Goal: Check status

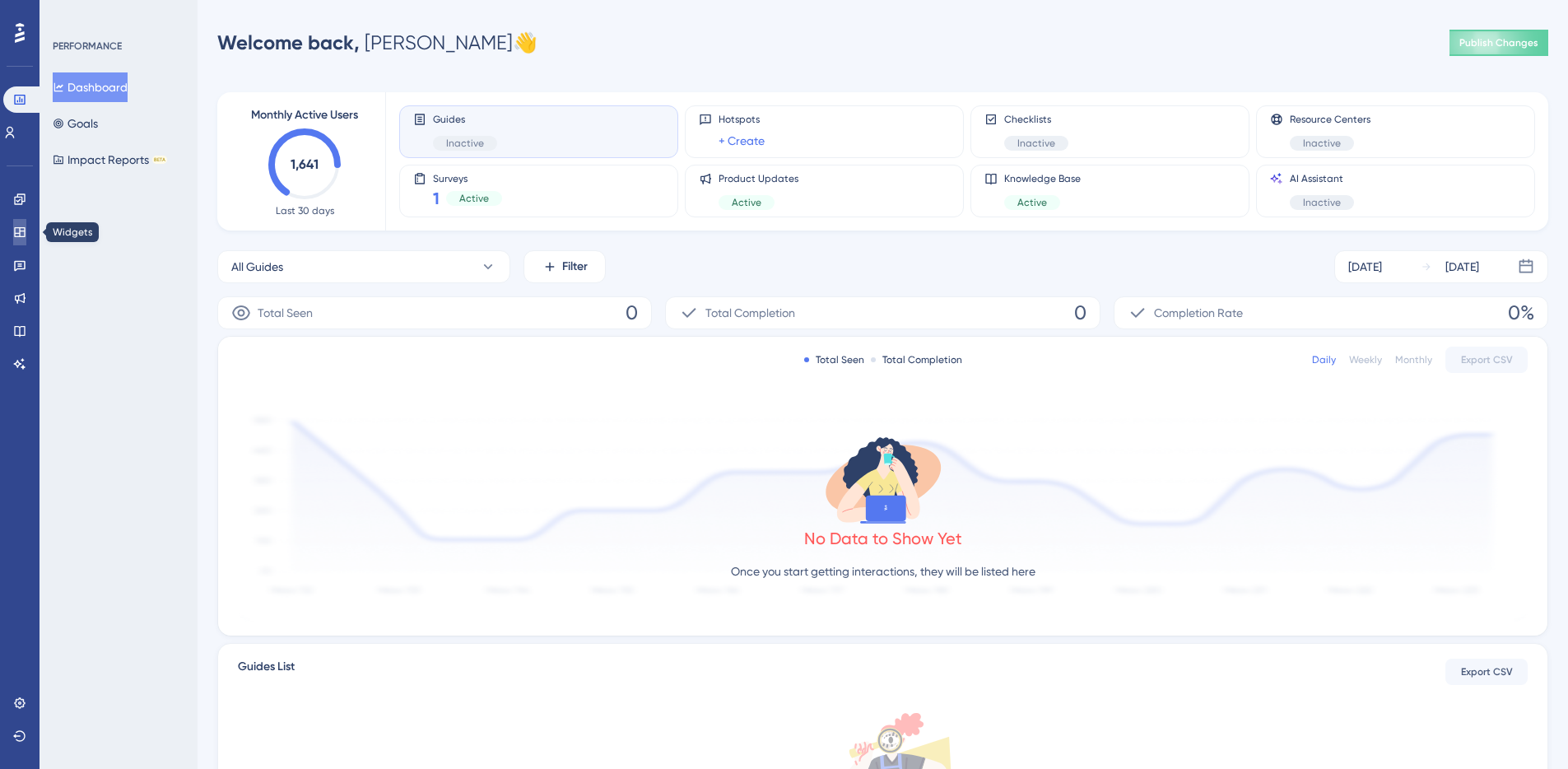
click at [13, 228] on icon at bounding box center [19, 232] width 13 height 13
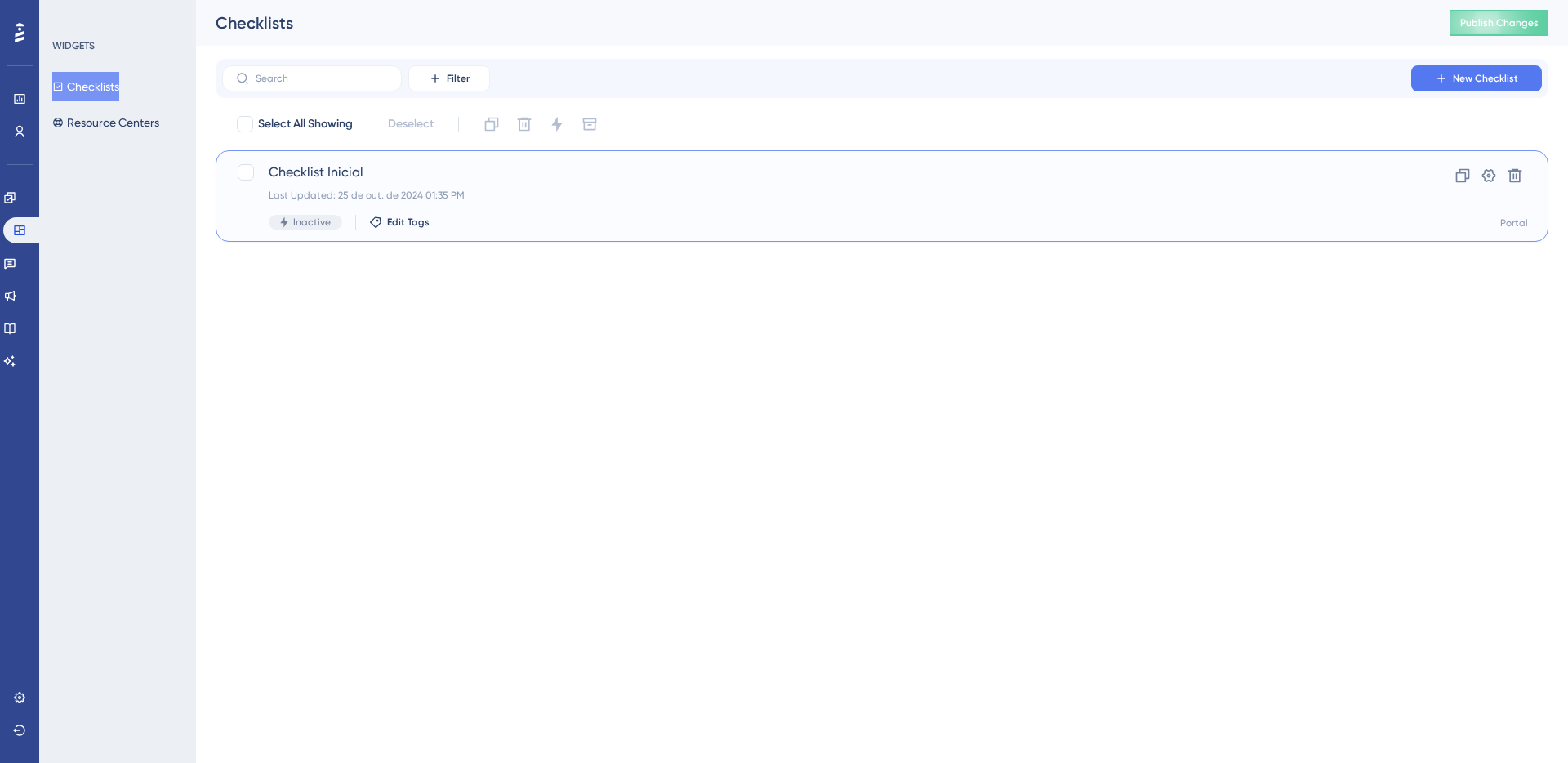
click at [329, 180] on span "Checklist Inicial" at bounding box center [817, 172] width 1096 height 20
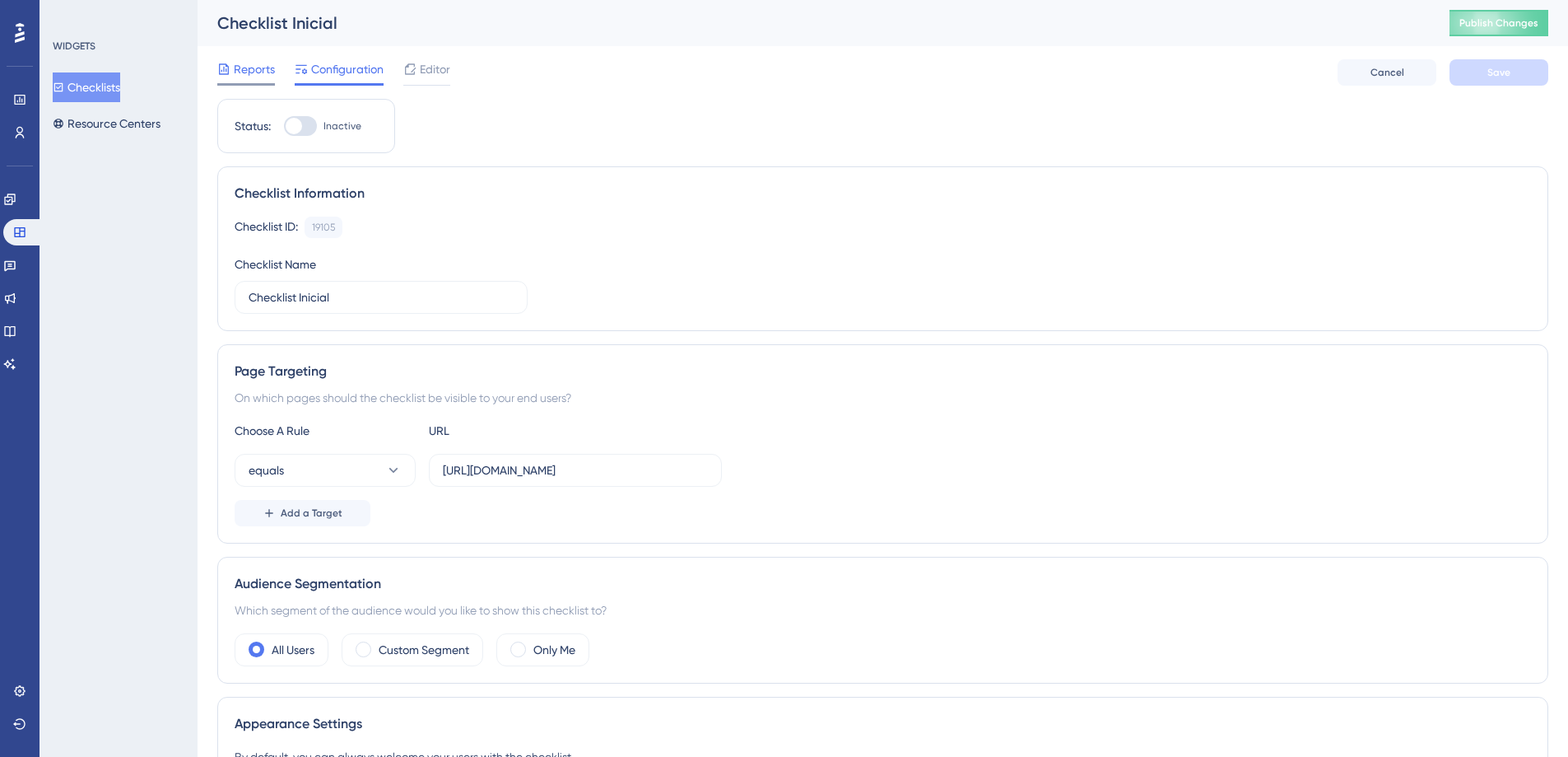
click at [271, 63] on span "Reports" at bounding box center [255, 68] width 42 height 20
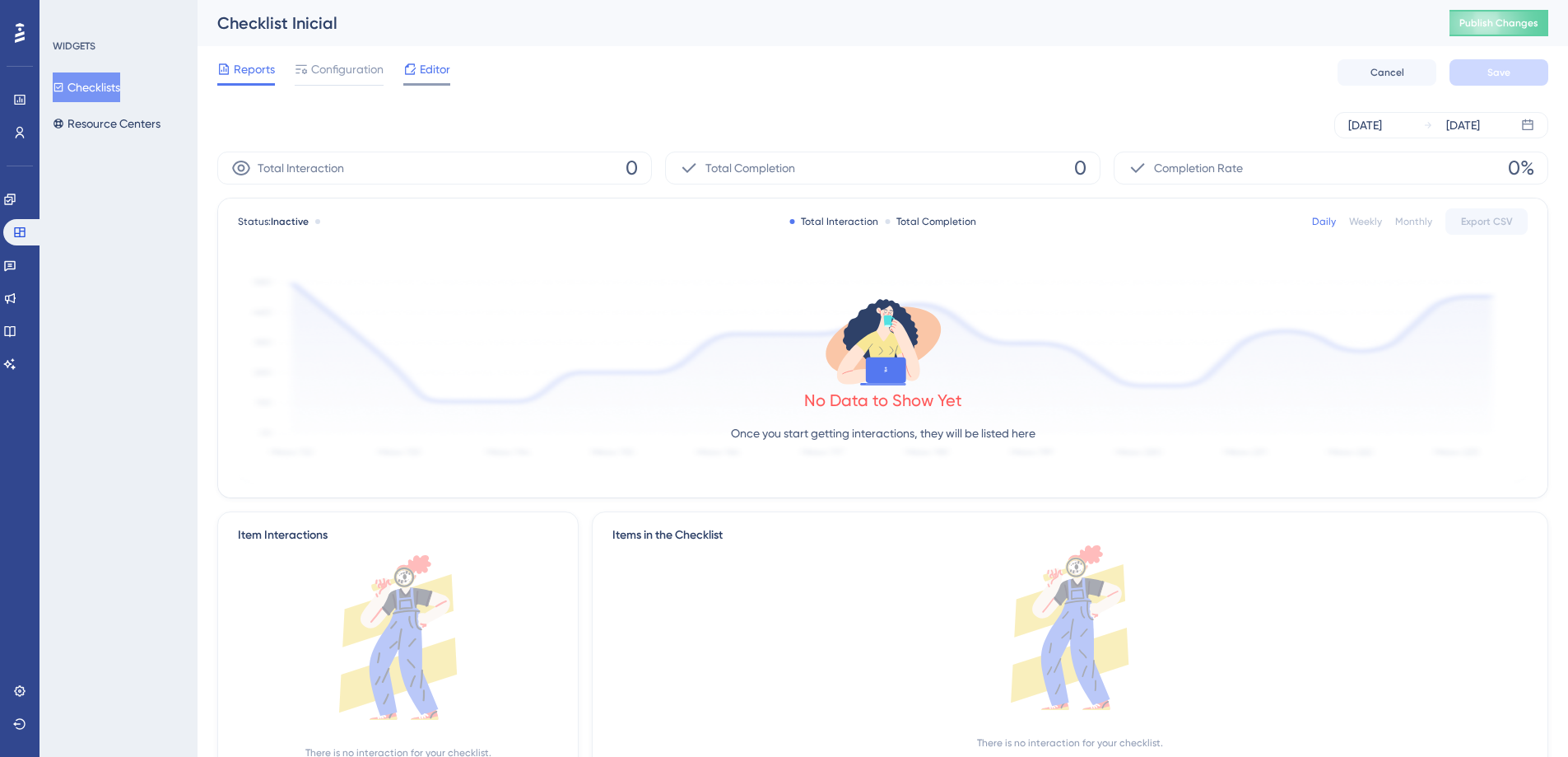
click at [425, 67] on span "Editor" at bounding box center [435, 68] width 30 height 20
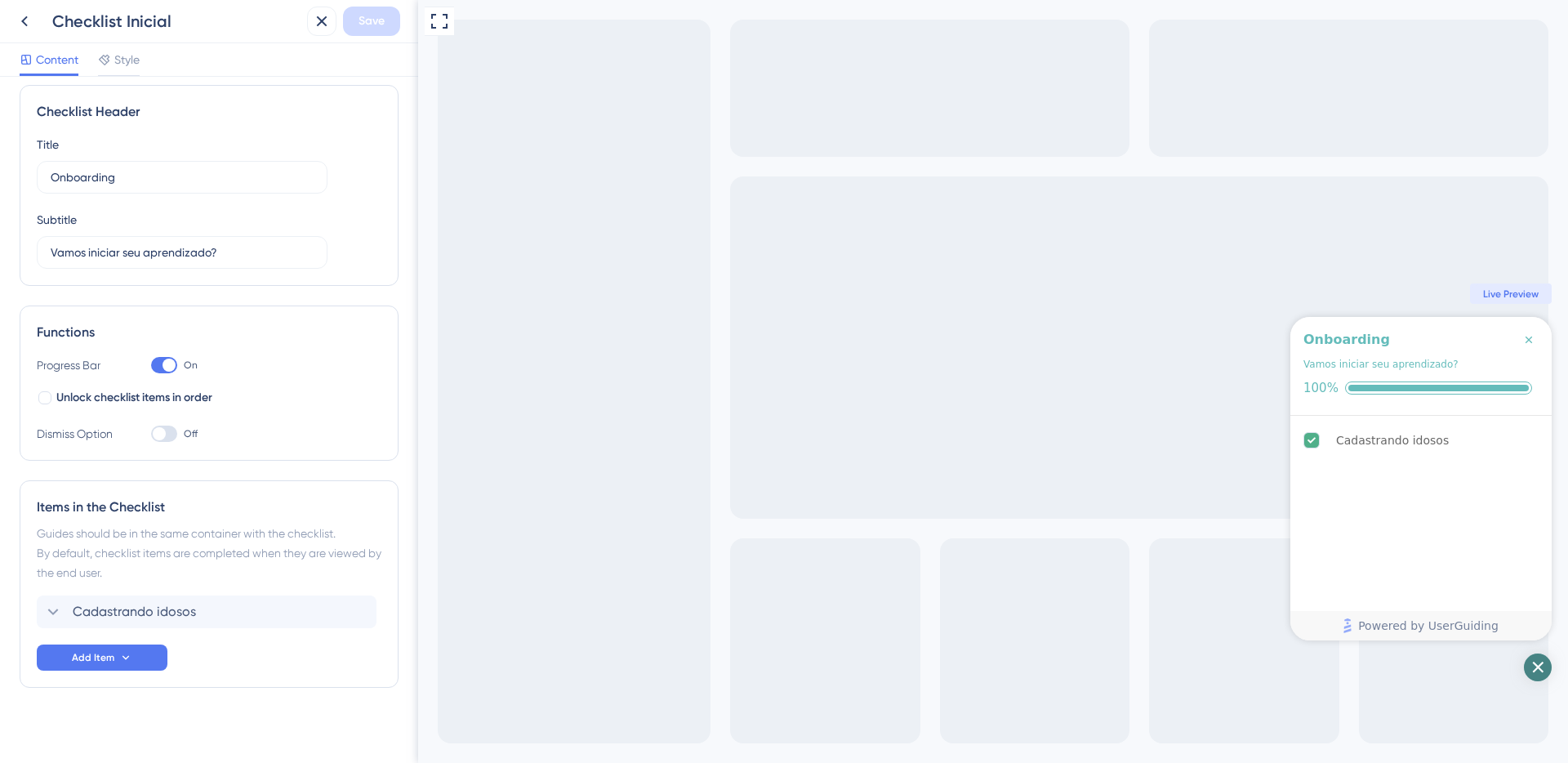
scroll to position [21, 0]
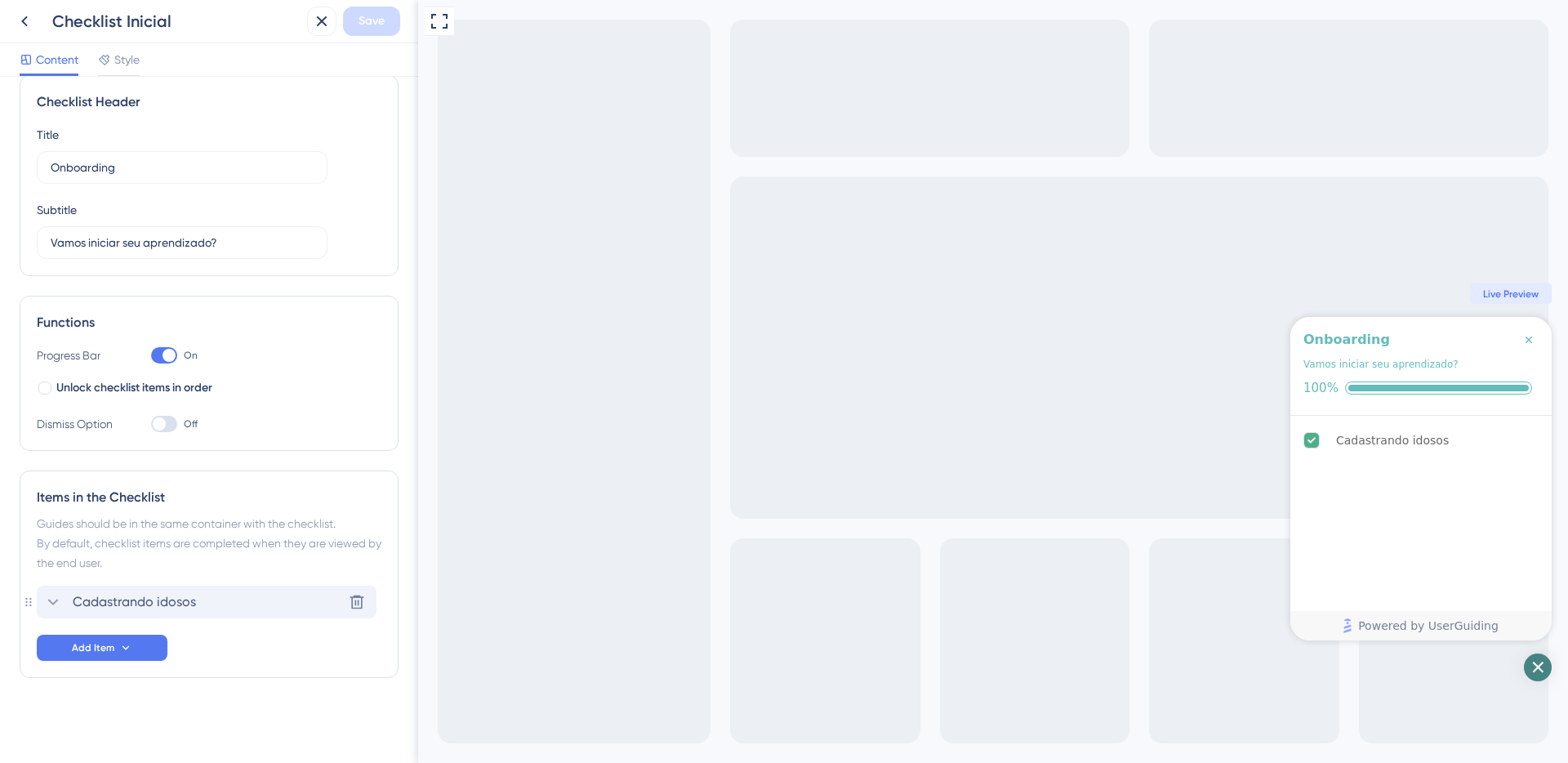
click at [161, 589] on div "Cadastrando idosos Delete" at bounding box center [207, 602] width 340 height 33
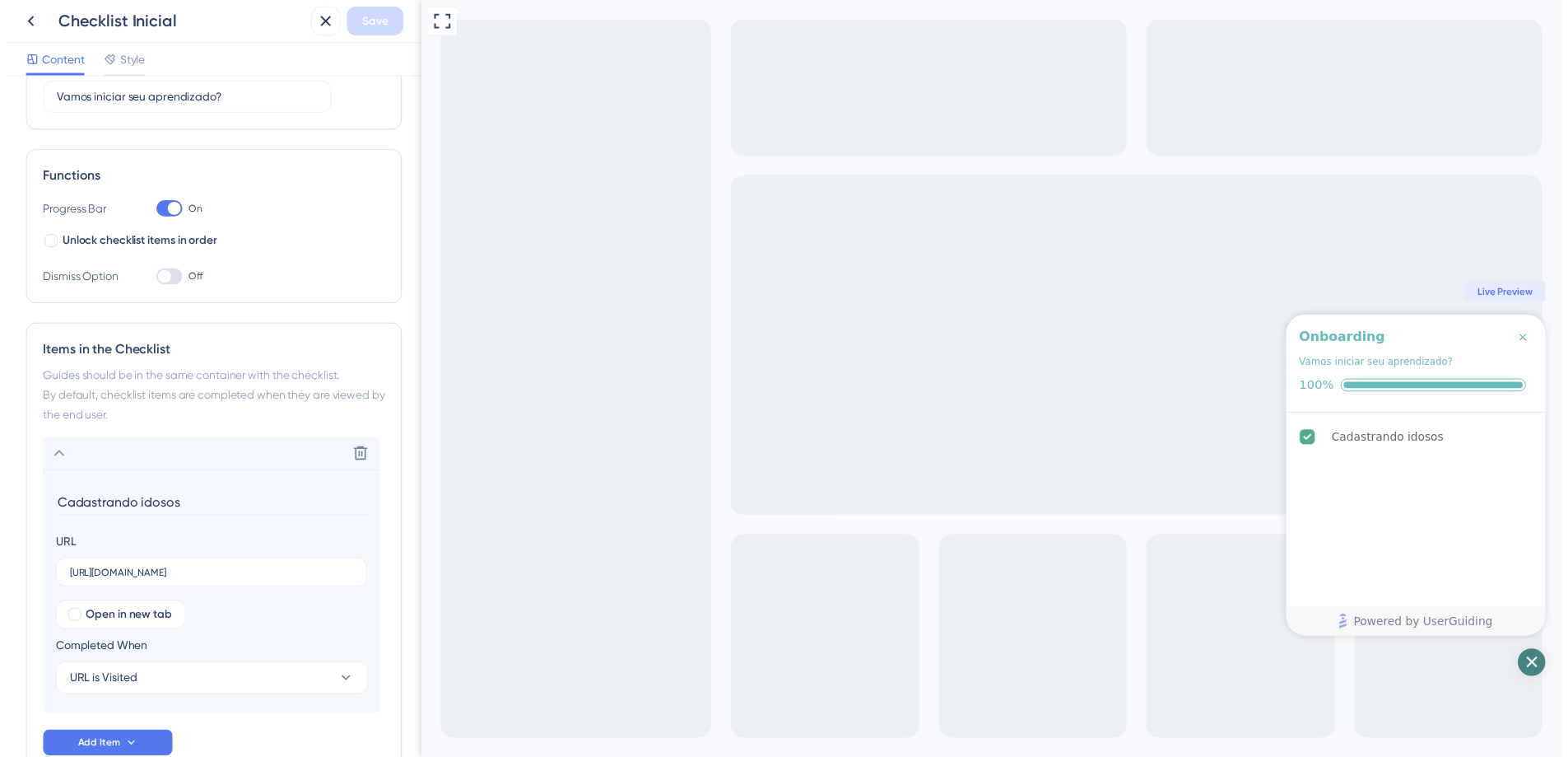
scroll to position [269, 0]
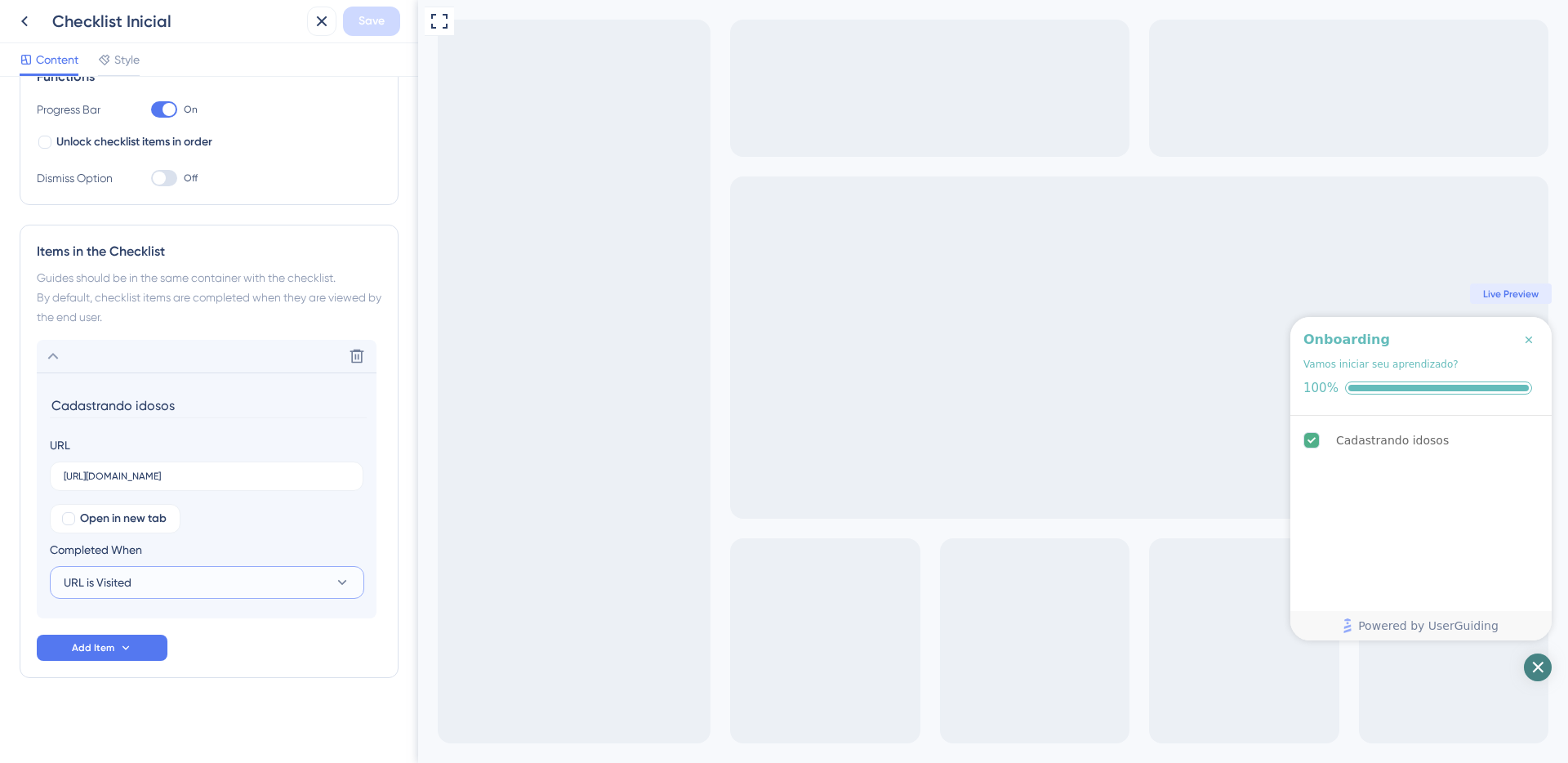
click at [119, 576] on span "URL is Visited" at bounding box center [97, 583] width 68 height 20
click at [386, 477] on div "Items in the Checklist Guides should be in the same container with the checklis…" at bounding box center [209, 451] width 379 height 454
click at [309, 26] on button at bounding box center [321, 21] width 29 height 29
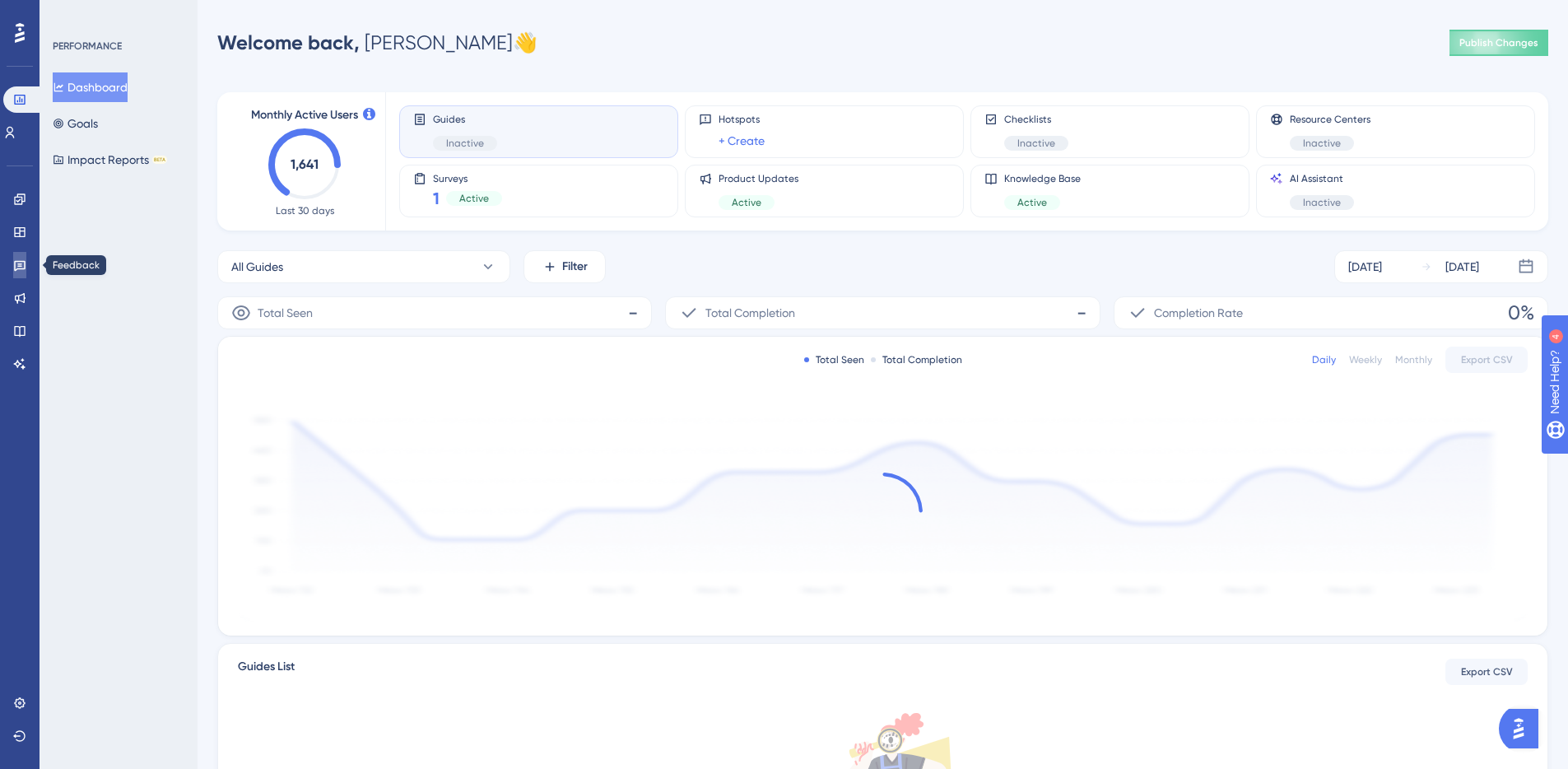
click at [22, 259] on icon at bounding box center [19, 265] width 13 height 13
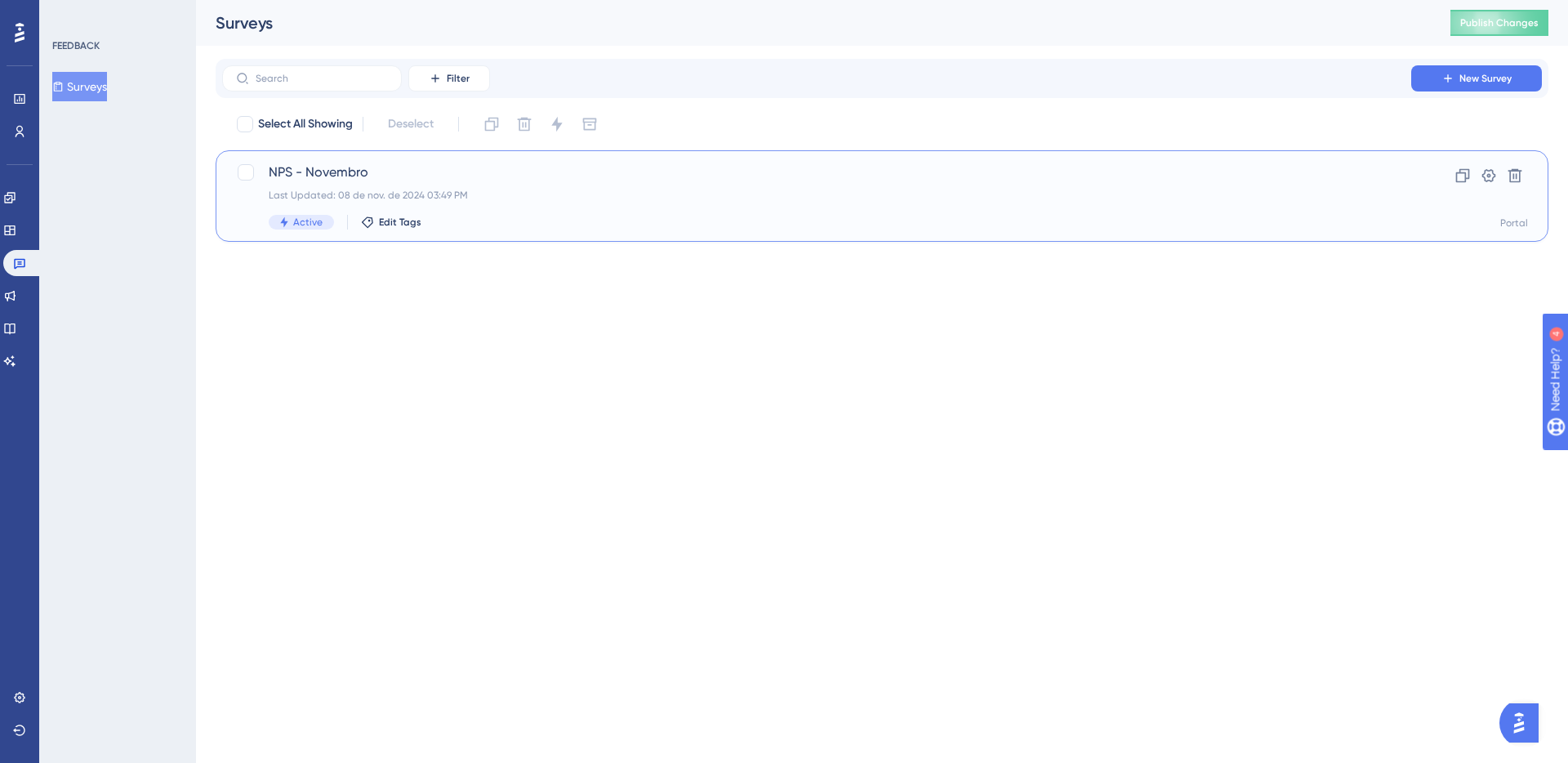
click at [323, 160] on div "NPS - Novembro Last Updated: 08 de nov. de 2024 03:49 PM Active Edit Tags Clone…" at bounding box center [882, 196] width 1333 height 91
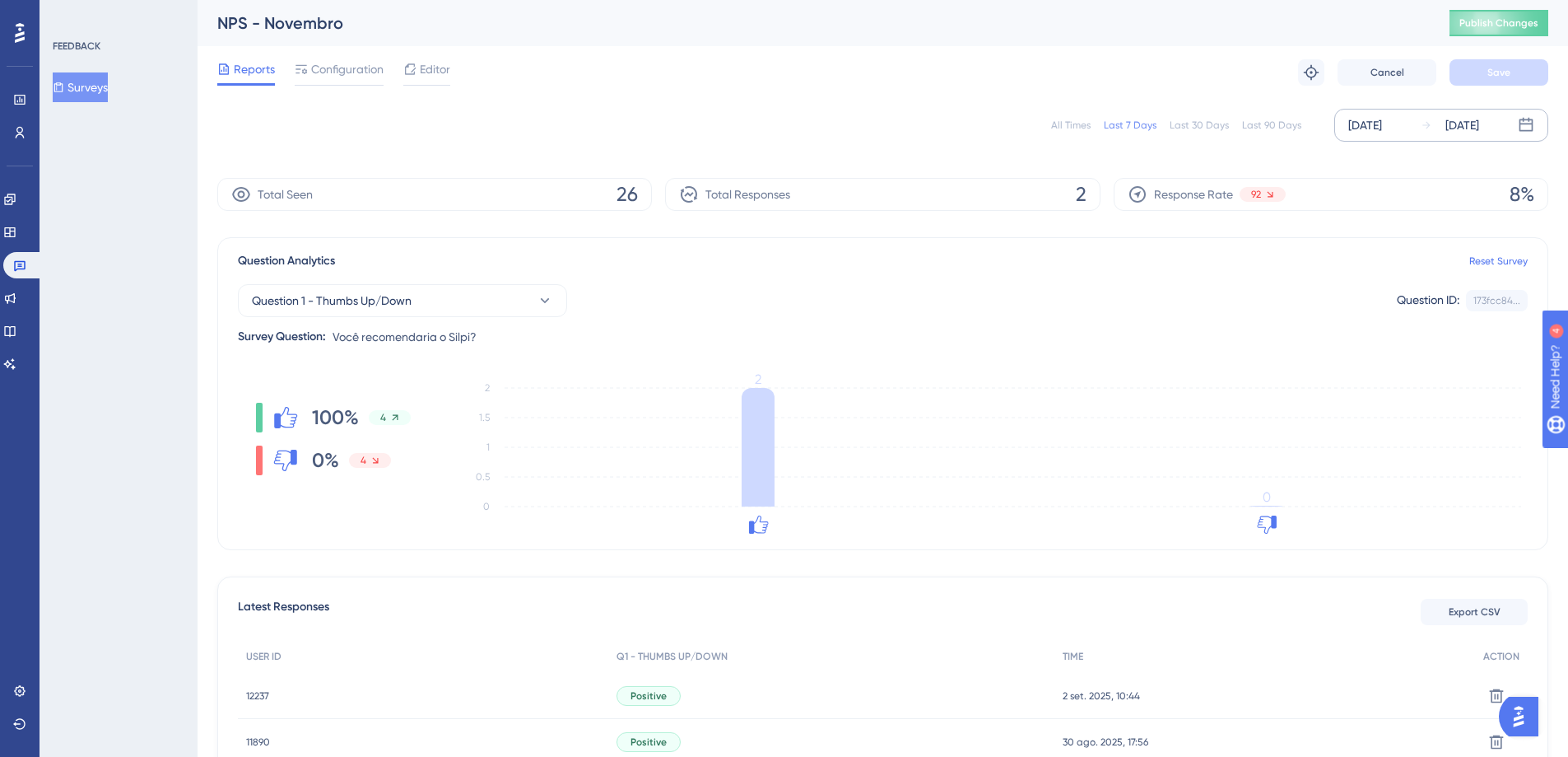
click at [1380, 127] on div "[DATE]" at bounding box center [1365, 125] width 34 height 20
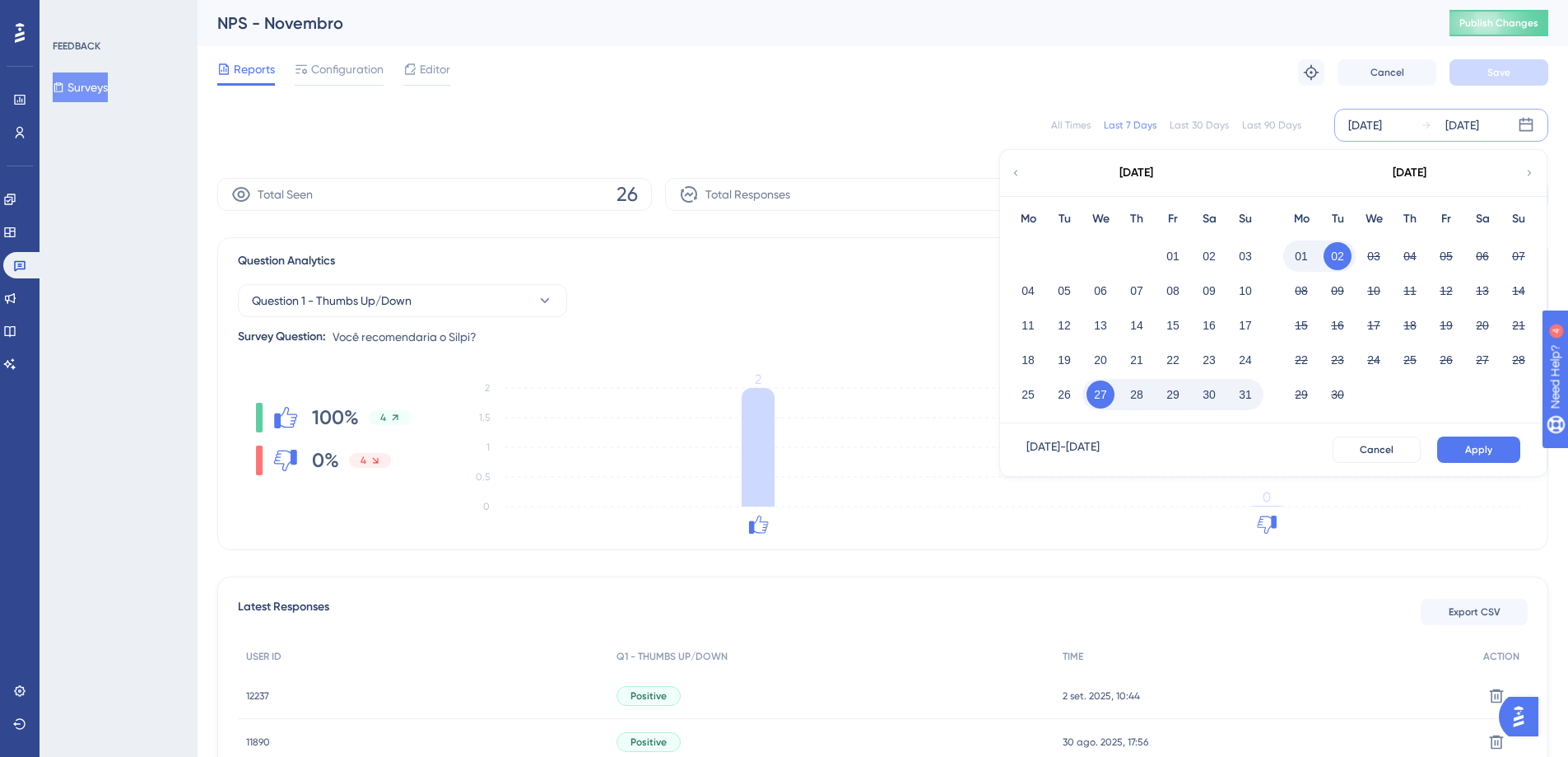
click at [1014, 178] on icon at bounding box center [1016, 172] width 11 height 15
click at [1013, 175] on icon at bounding box center [1016, 172] width 11 height 15
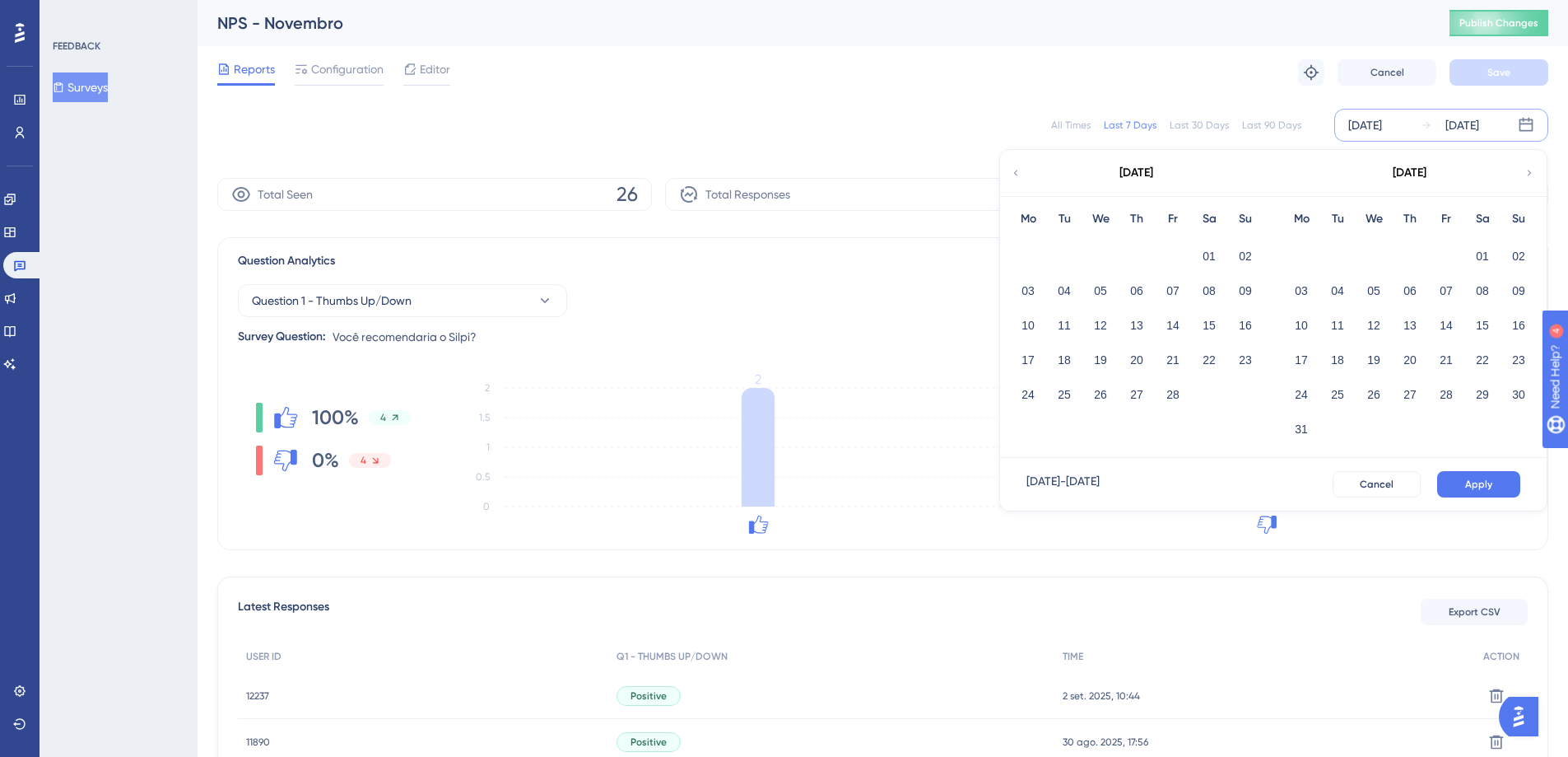
click at [1014, 175] on icon at bounding box center [1016, 172] width 11 height 15
click at [1536, 168] on div "[DATE]" at bounding box center [1410, 172] width 272 height 46
click at [1535, 168] on div "[DATE]" at bounding box center [1410, 172] width 272 height 46
click at [1535, 178] on div "[DATE]" at bounding box center [1410, 172] width 272 height 46
click at [1531, 173] on icon at bounding box center [1529, 172] width 11 height 15
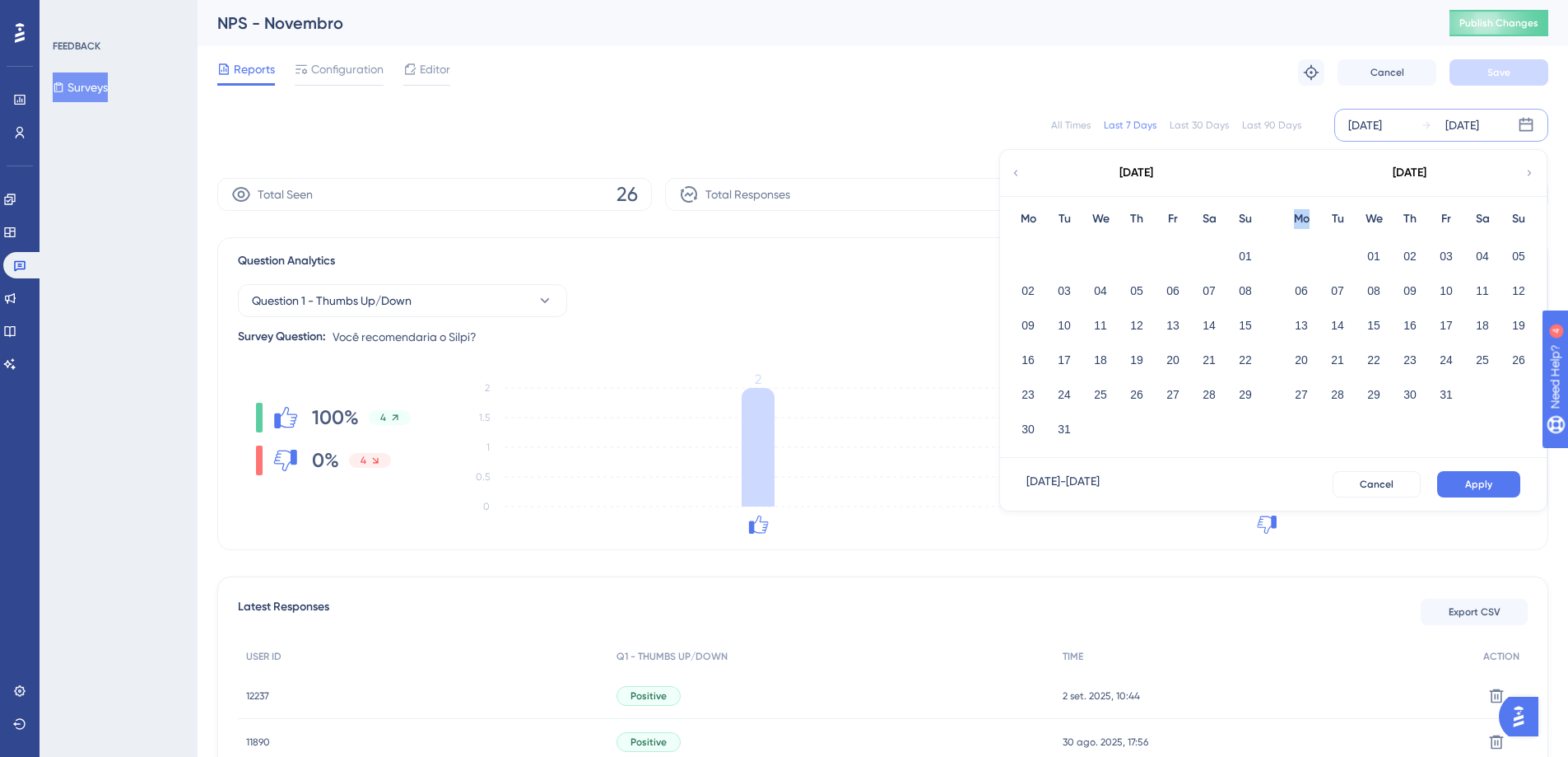
click at [1532, 174] on icon at bounding box center [1529, 172] width 11 height 15
click at [1016, 171] on icon at bounding box center [1016, 172] width 4 height 6
click at [1380, 257] on button "01" at bounding box center [1374, 256] width 28 height 28
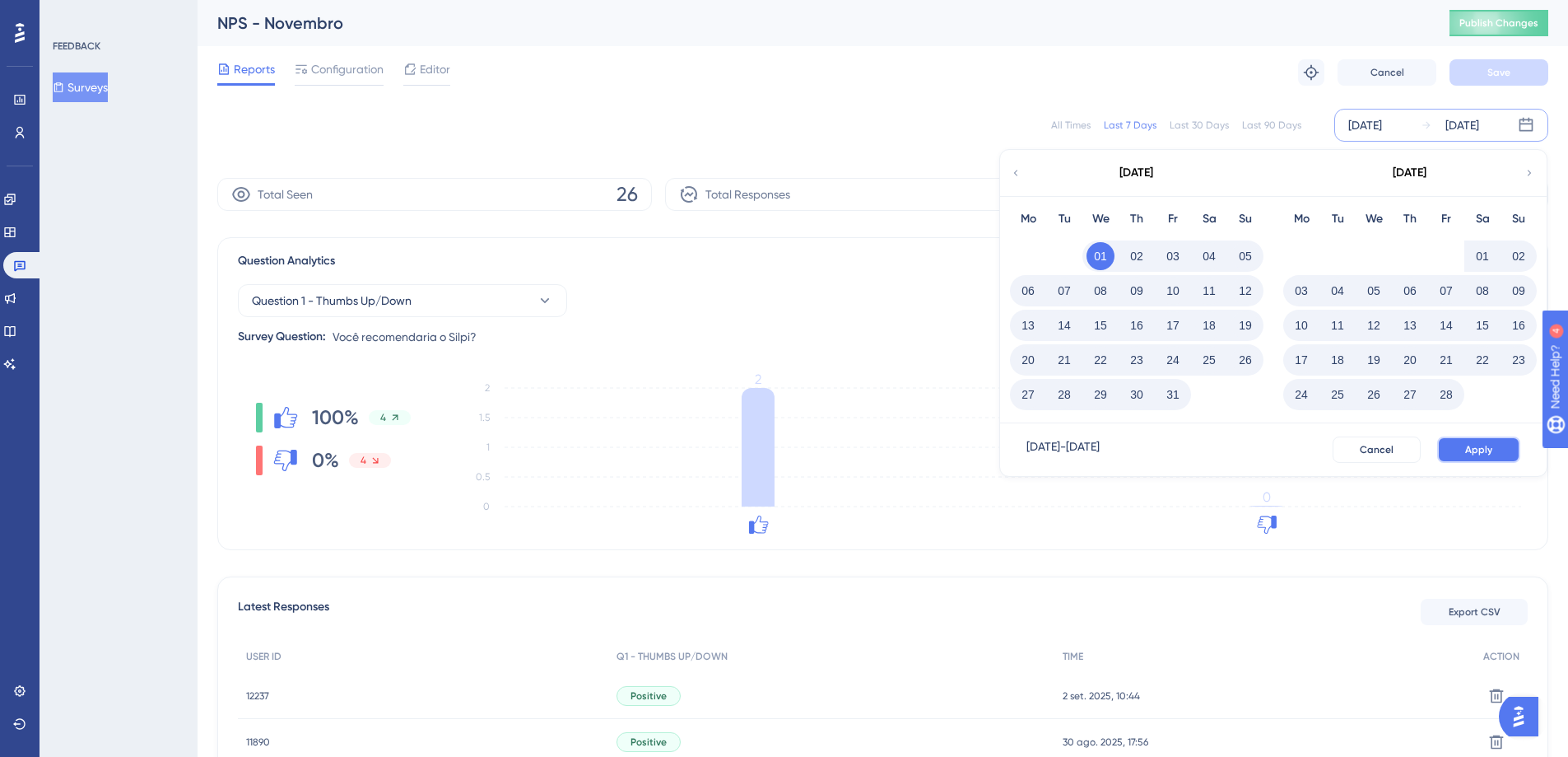
click at [1493, 440] on button "Apply" at bounding box center [1479, 450] width 83 height 26
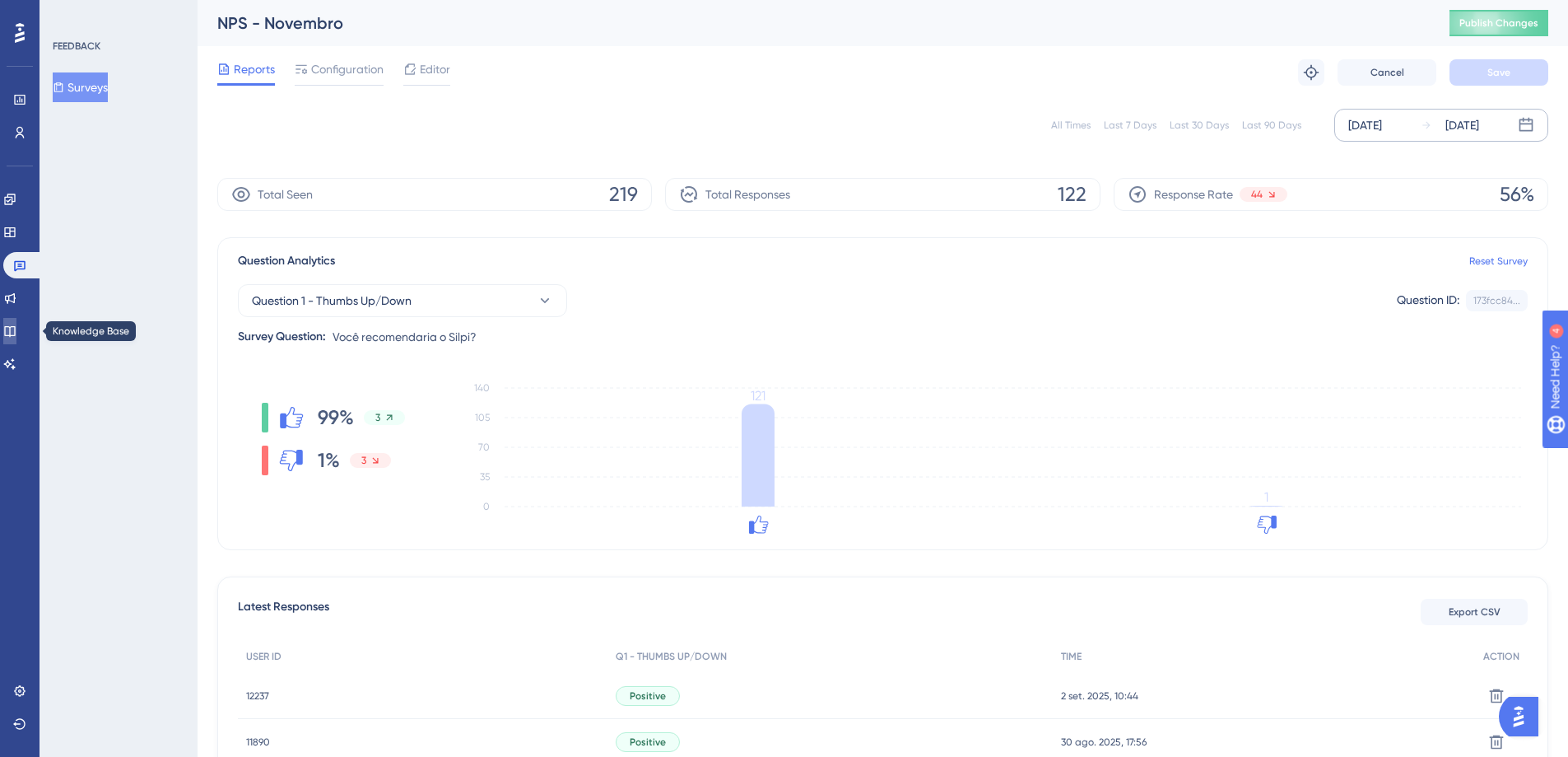
click at [16, 338] on link at bounding box center [10, 331] width 13 height 26
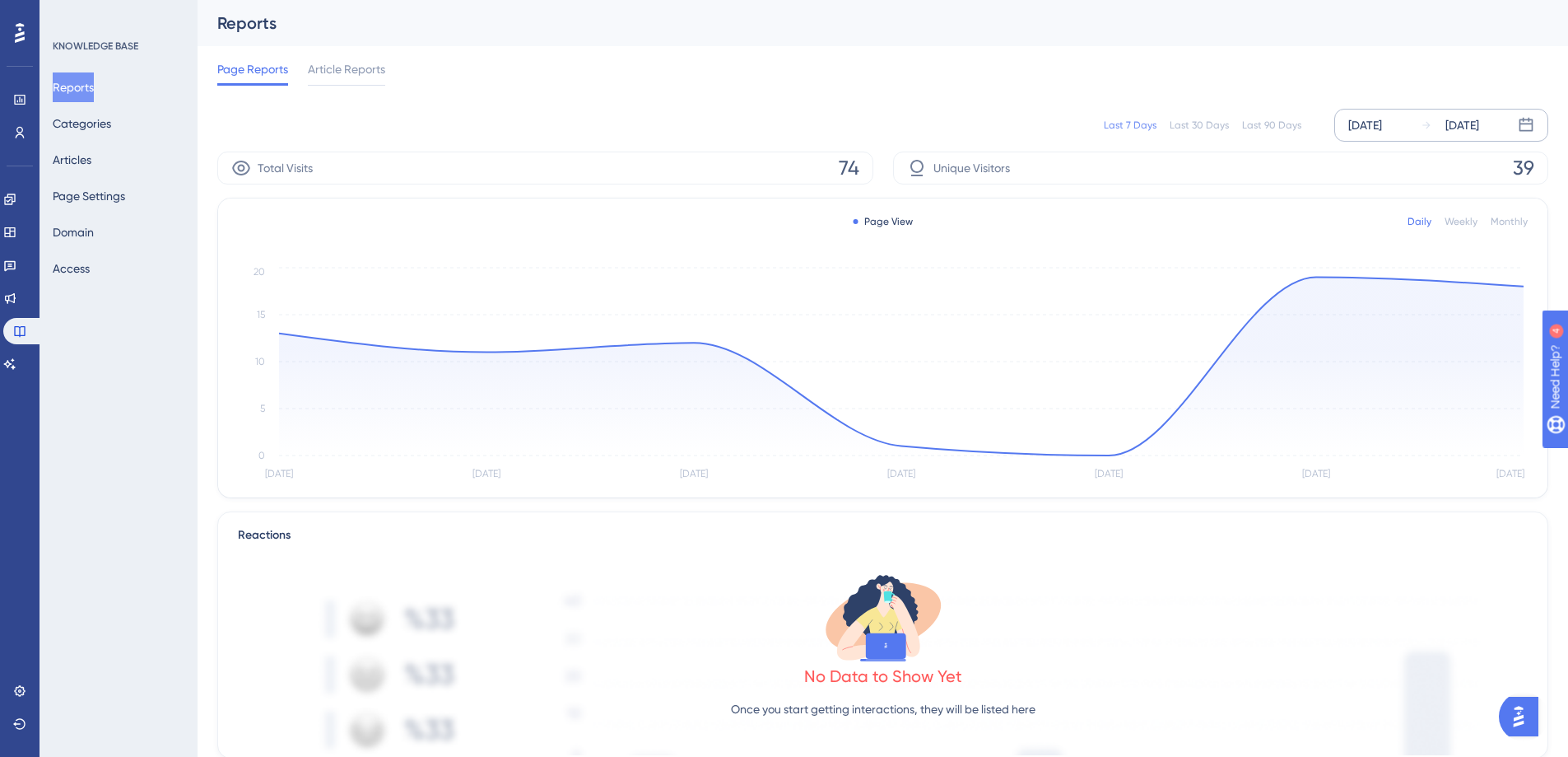
click at [1382, 127] on div "[DATE]" at bounding box center [1365, 125] width 34 height 20
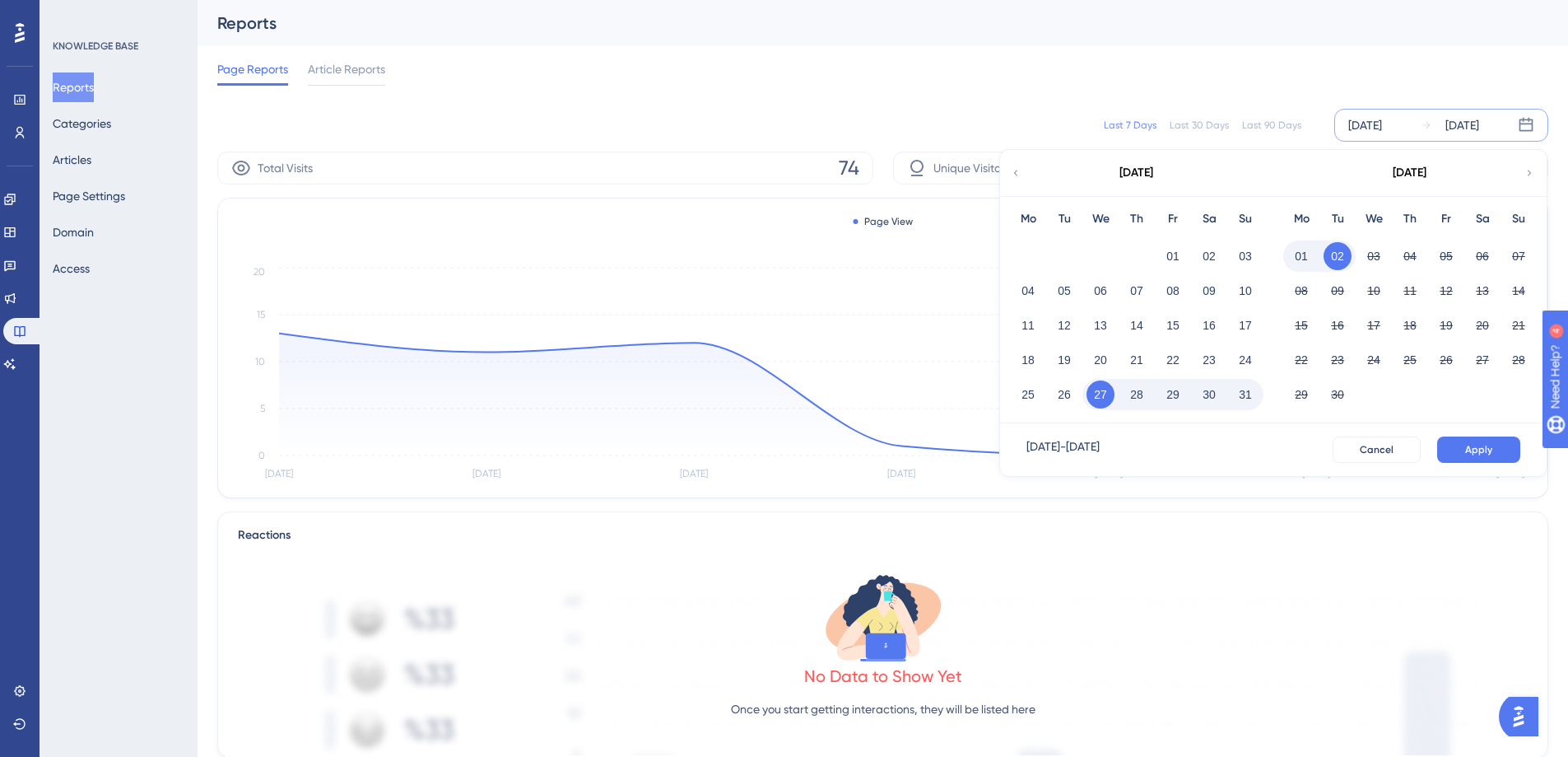
click at [1019, 178] on icon at bounding box center [1016, 172] width 11 height 15
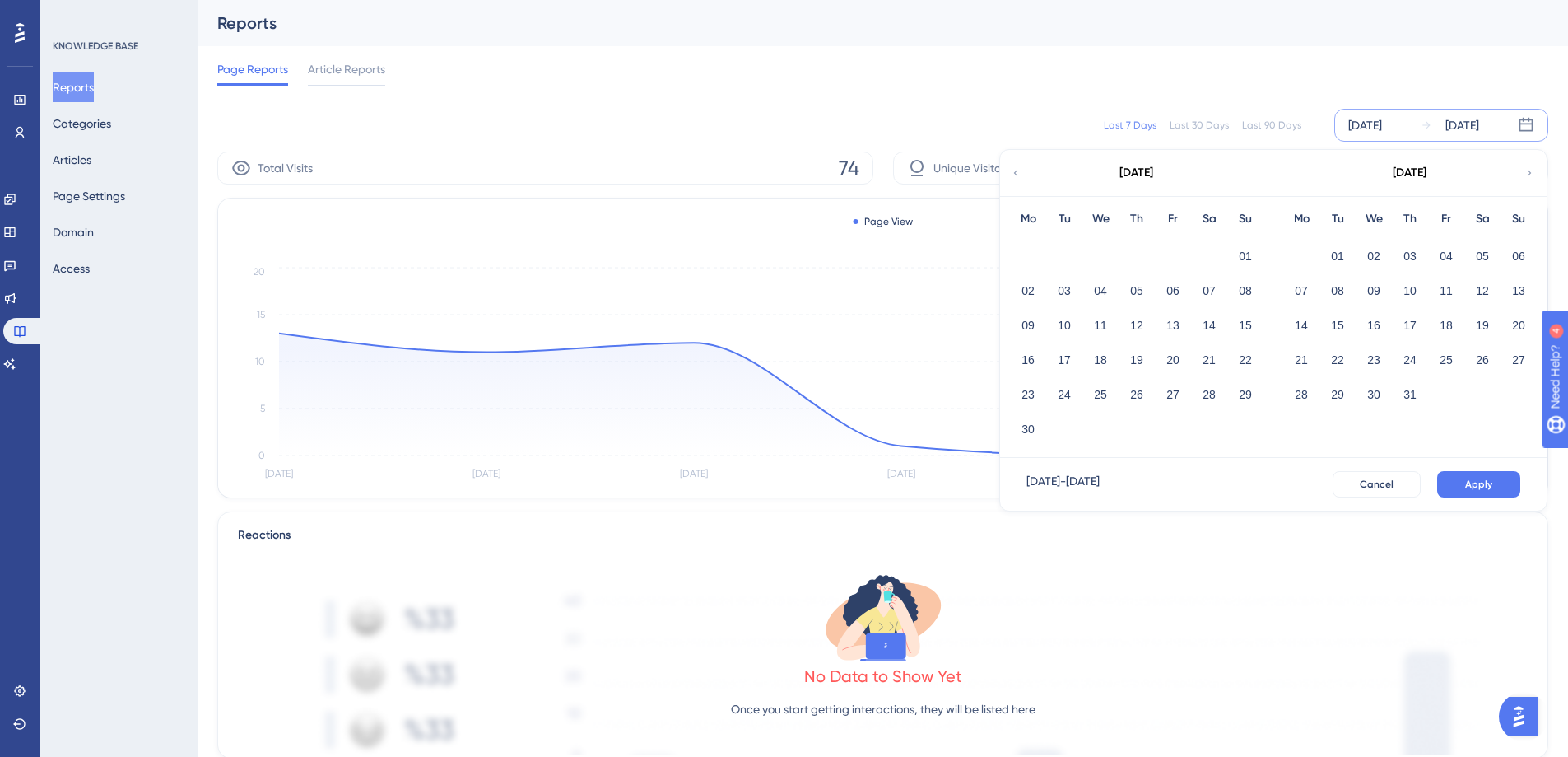
click at [1019, 178] on icon at bounding box center [1016, 172] width 11 height 15
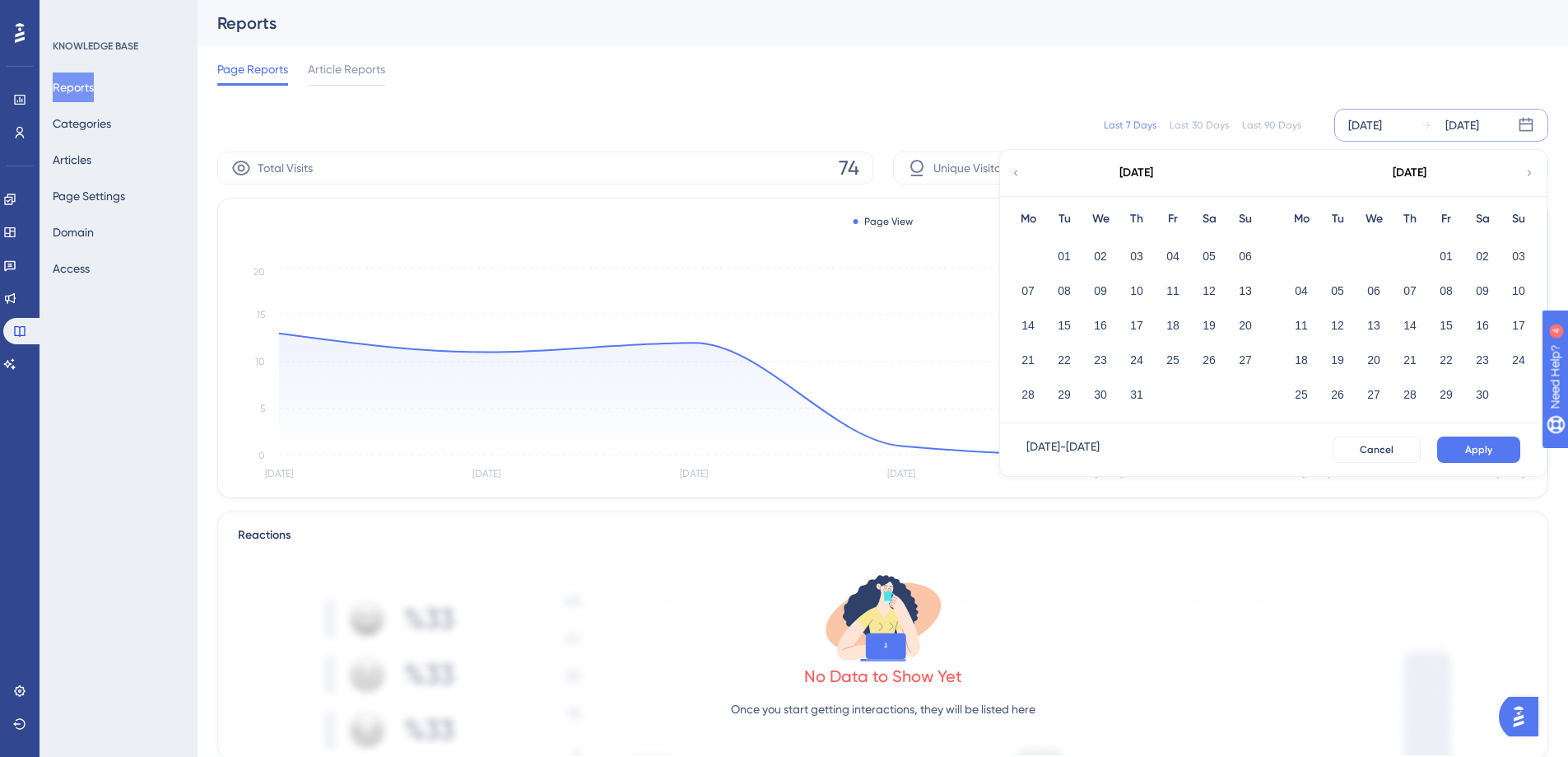
click at [1542, 172] on div "[DATE]" at bounding box center [1410, 172] width 272 height 46
click at [1531, 172] on icon at bounding box center [1529, 172] width 11 height 15
click at [1012, 160] on div "[DATE]" at bounding box center [1136, 172] width 272 height 46
click at [1019, 178] on icon at bounding box center [1016, 172] width 11 height 15
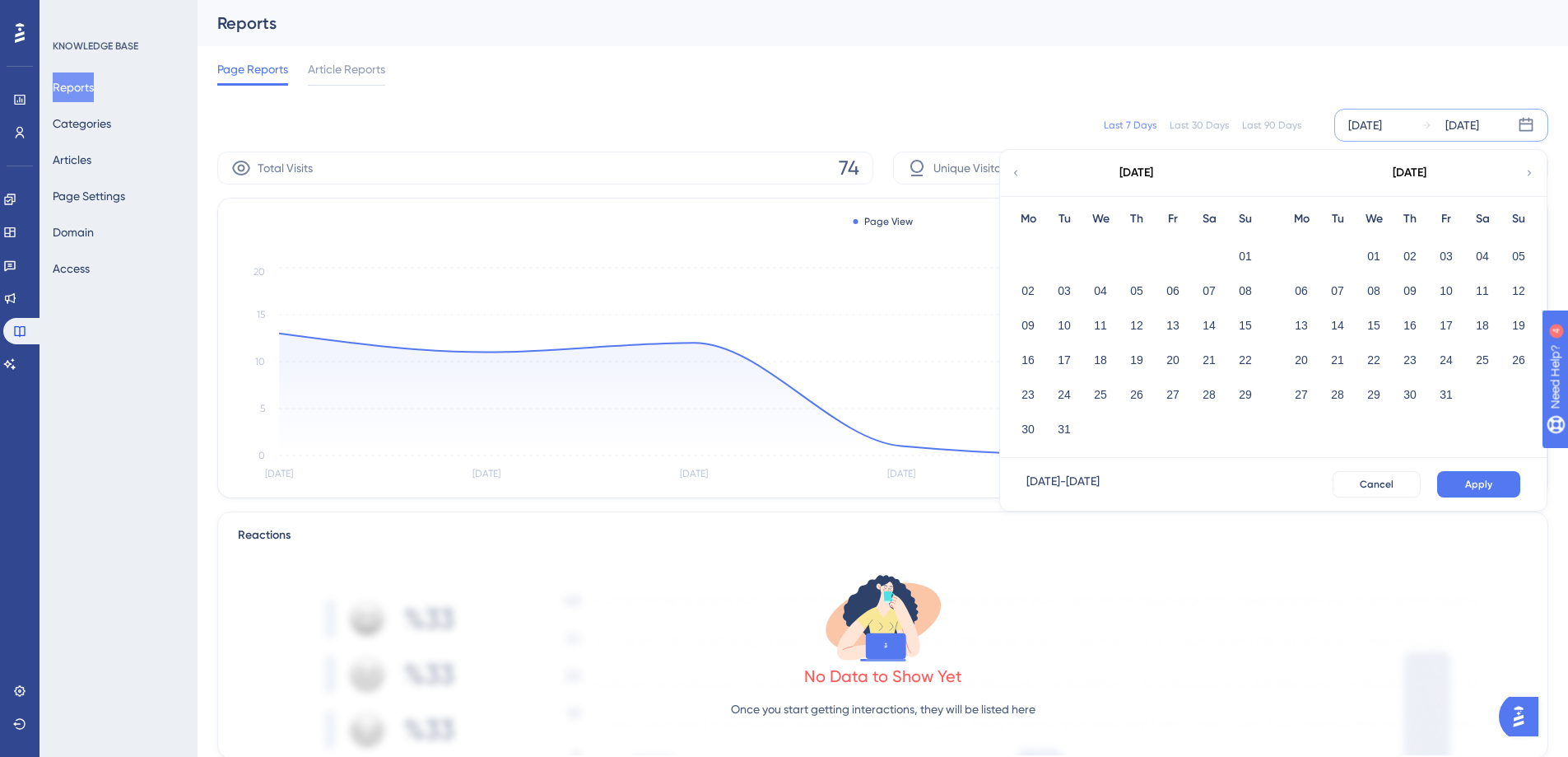
drag, startPoint x: 1397, startPoint y: 259, endPoint x: 1356, endPoint y: 256, distance: 41.1
click at [1352, 256] on div "01 02 03 04 05" at bounding box center [1410, 255] width 254 height 35
click at [1367, 256] on button "01" at bounding box center [1374, 256] width 28 height 28
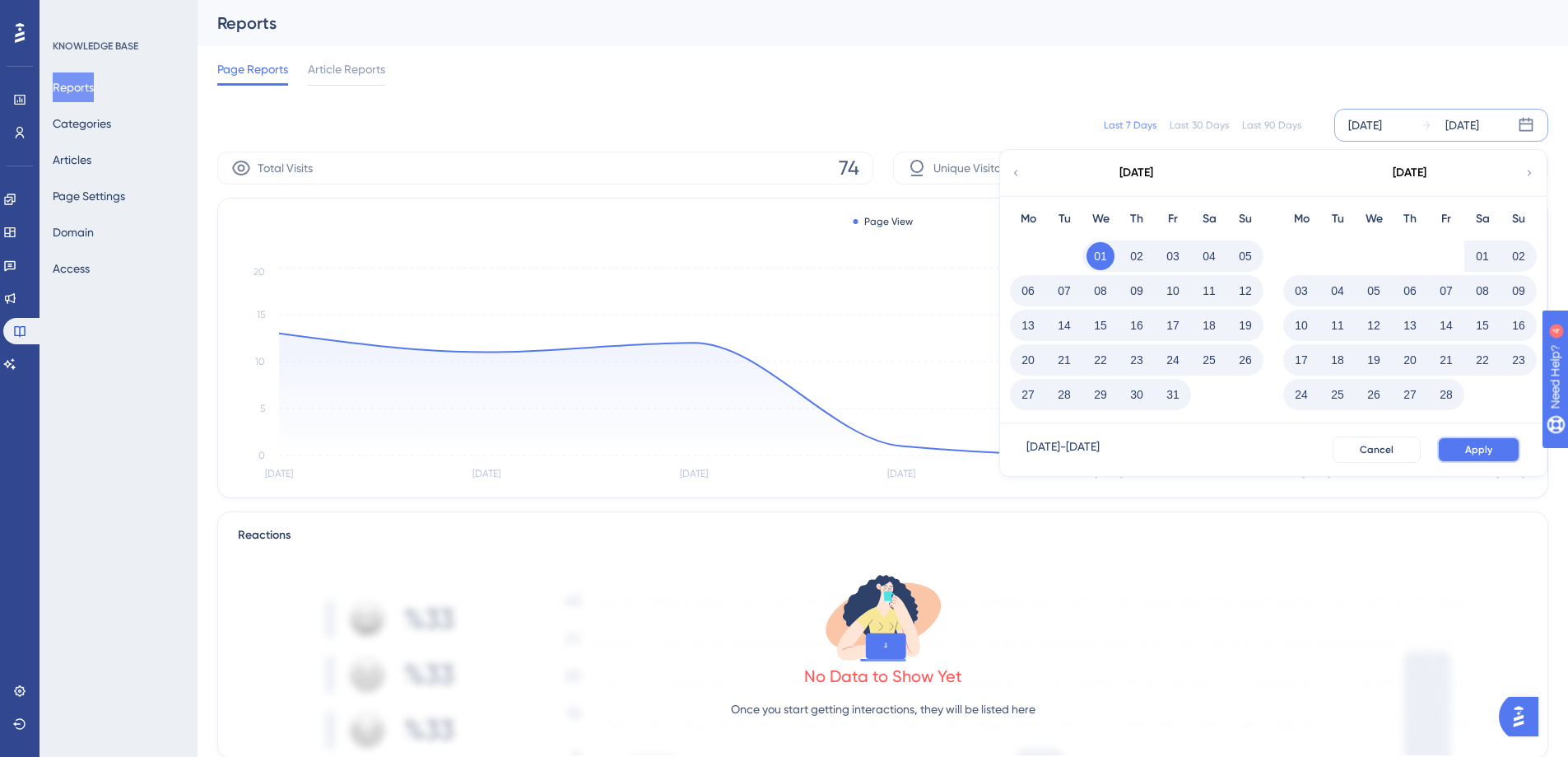
click at [1481, 449] on span "Apply" at bounding box center [1478, 450] width 27 height 13
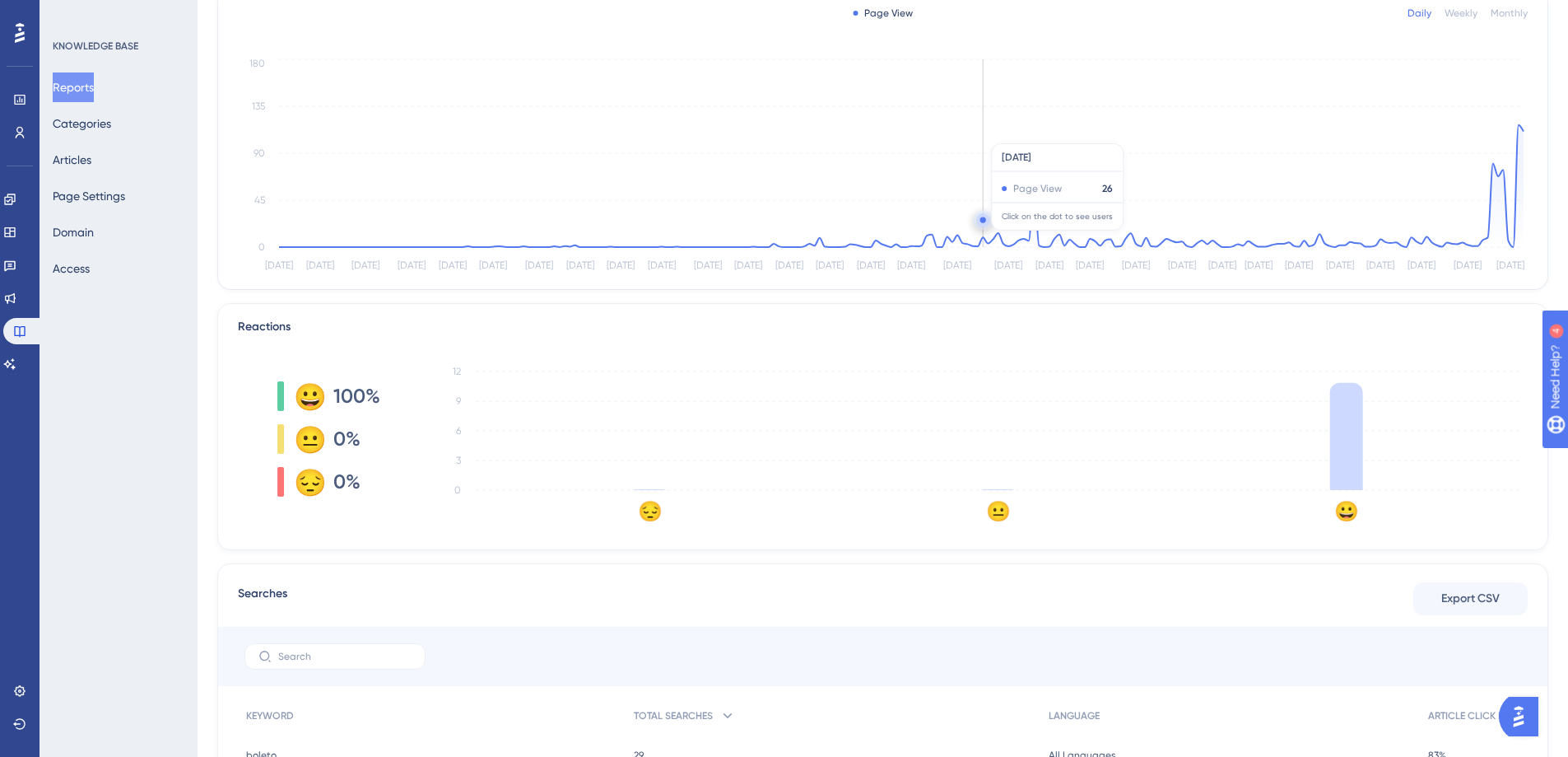
scroll to position [258, 0]
